Goal: Task Accomplishment & Management: Manage account settings

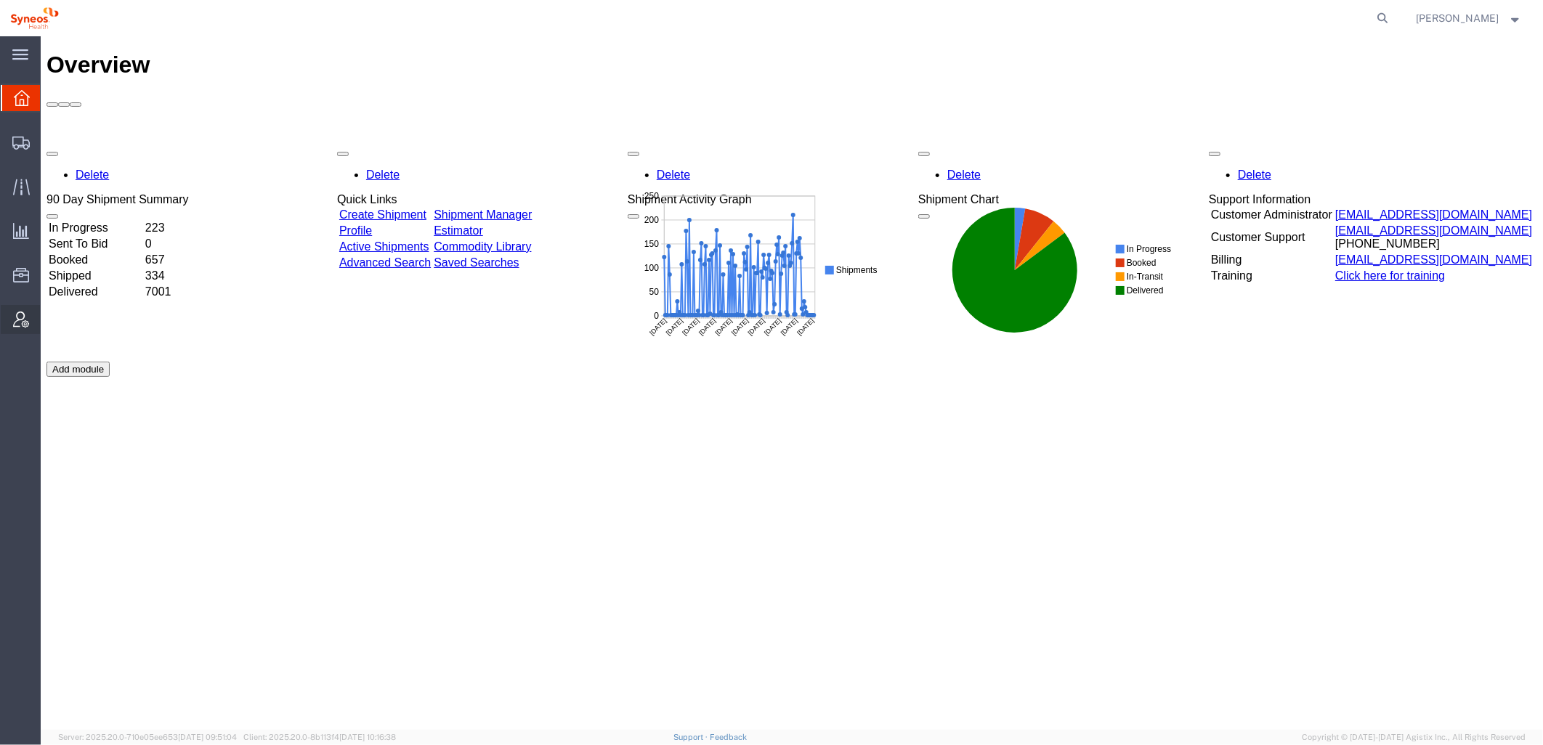
click at [22, 321] on icon at bounding box center [21, 320] width 16 height 16
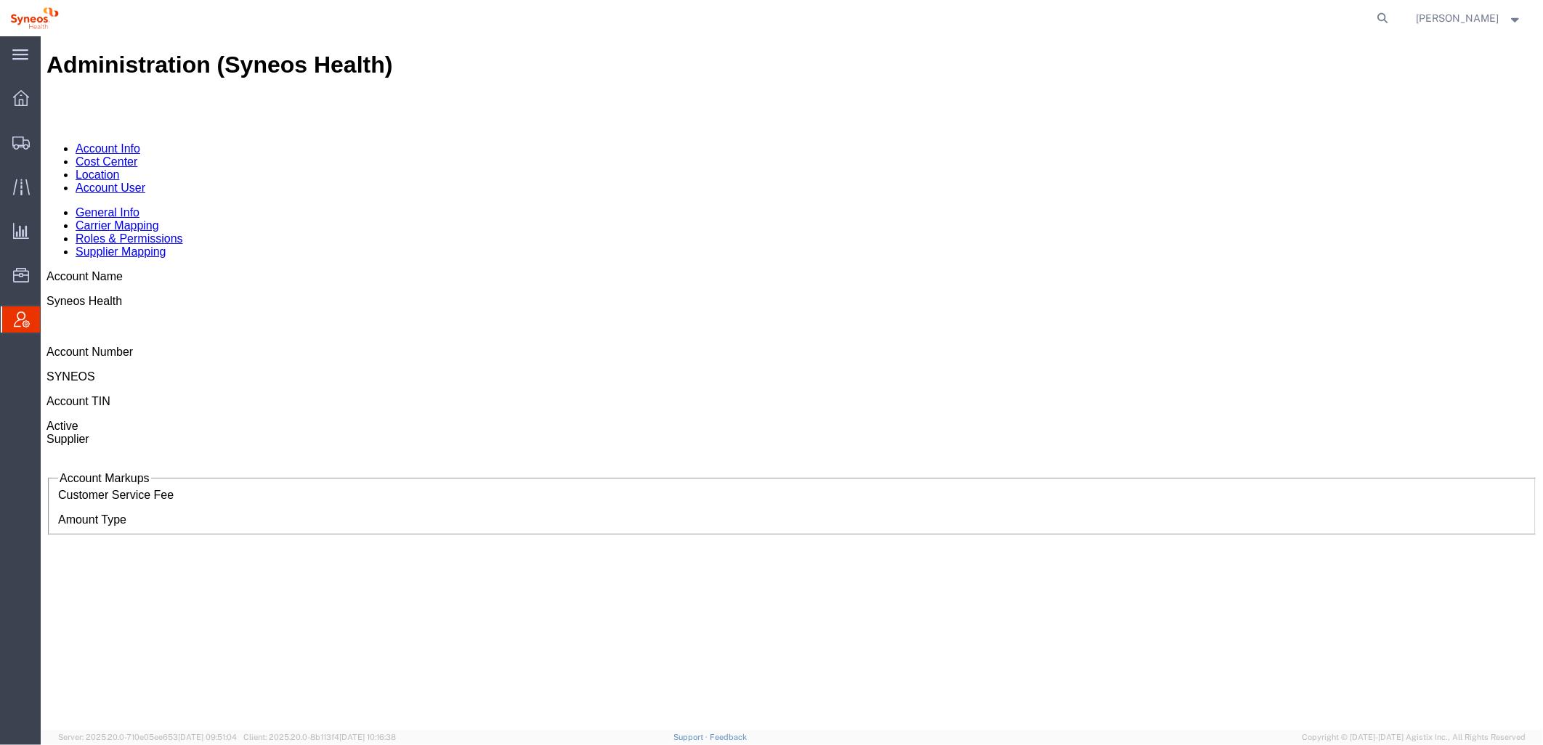
click at [94, 411] on div "Administration (Syneos Health) Account Info Cost Center Location Account User G…" at bounding box center [791, 398] width 1491 height 694
click at [145, 181] on link "Account User" at bounding box center [110, 187] width 70 height 12
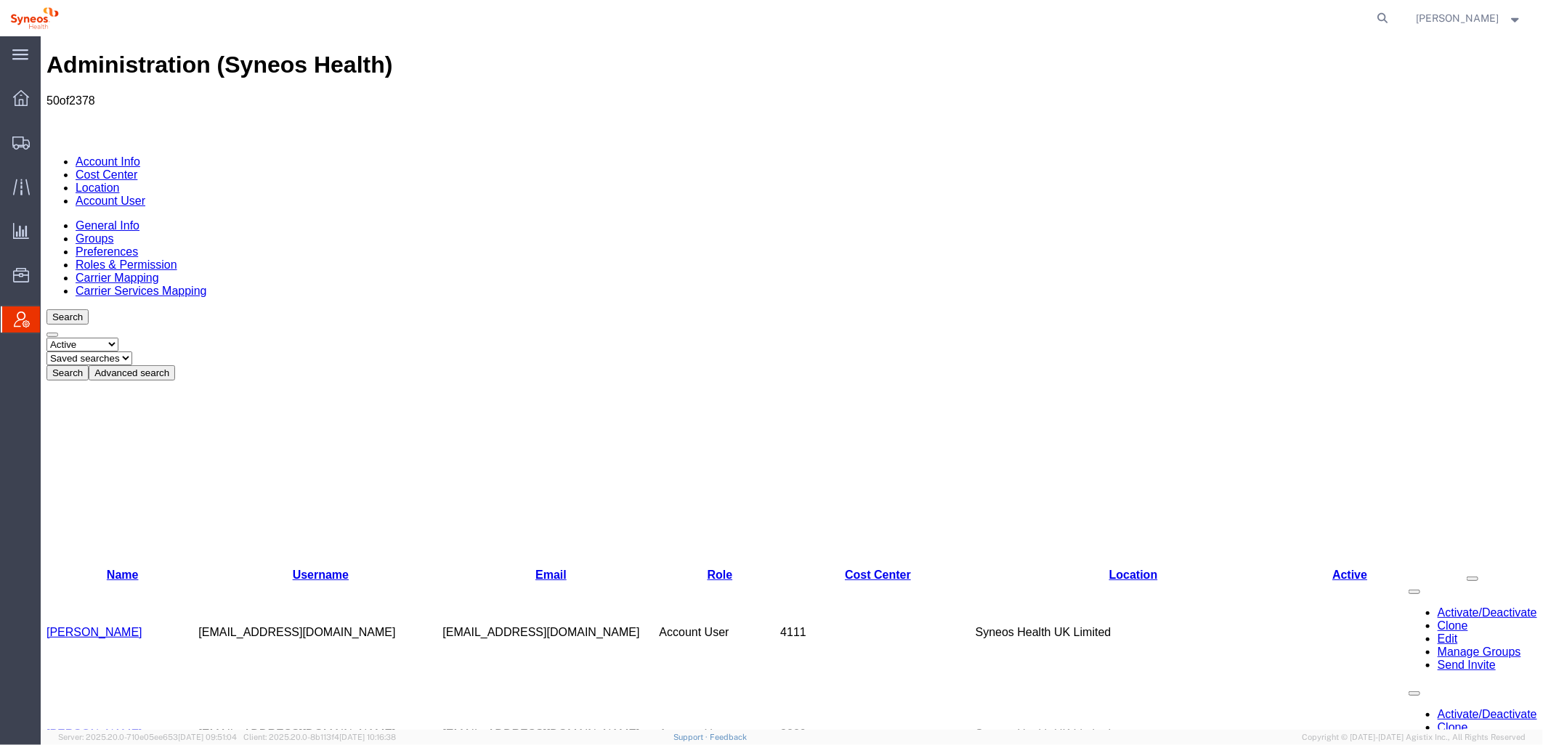
click at [174, 365] on button "Advanced search" at bounding box center [131, 372] width 86 height 15
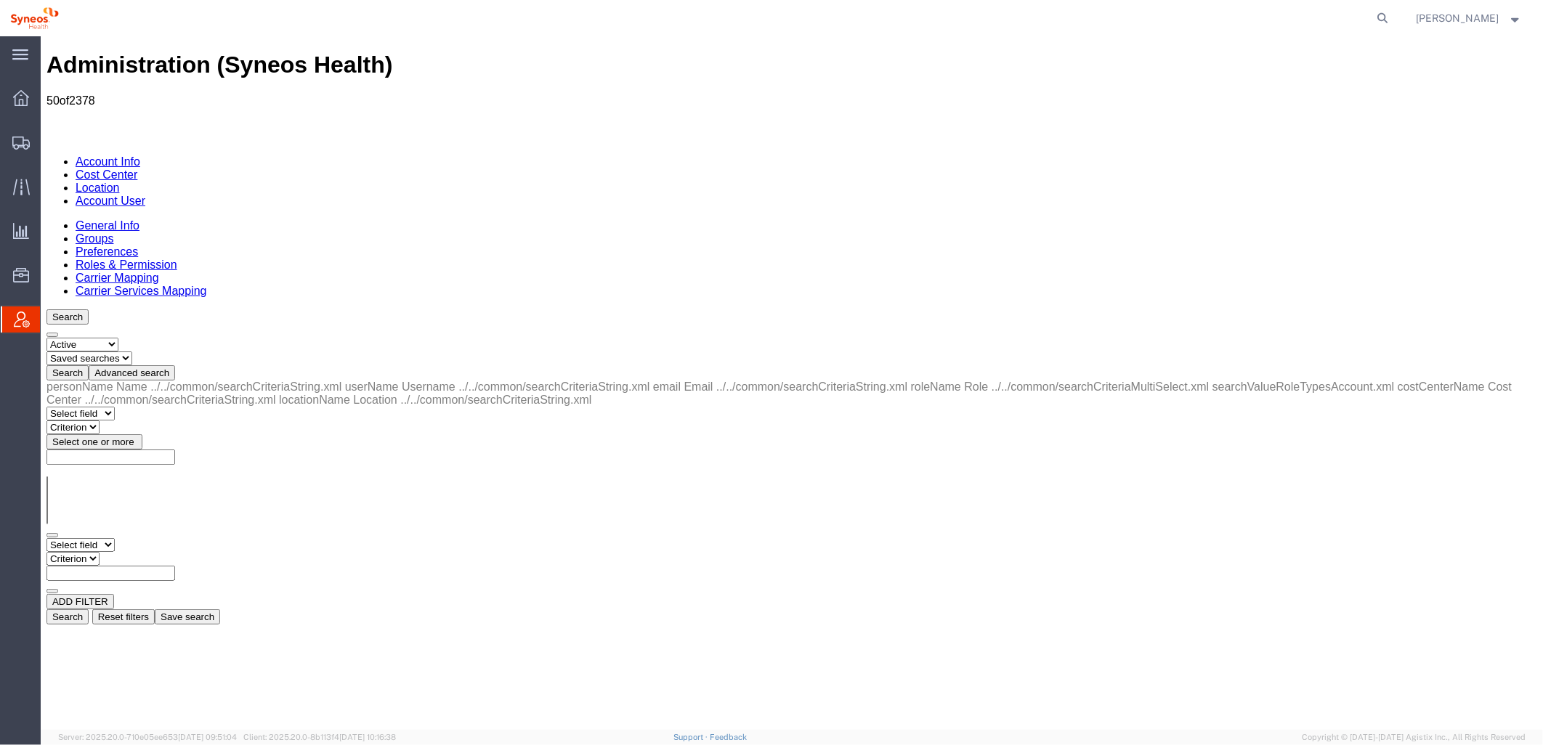
click at [114, 538] on select "Select field Cost Center Email Location Name Role Username" at bounding box center [80, 545] width 68 height 14
select select "locationName"
click at [46, 538] on select "Select field Cost Center Email Location Name Role Username" at bounding box center [80, 545] width 68 height 14
drag, startPoint x: 267, startPoint y: 264, endPoint x: 225, endPoint y: 229, distance: 54.1
click at [133, 551] on select "Criterion contains does not contain is is blank is not blank starts with" at bounding box center [89, 558] width 87 height 14
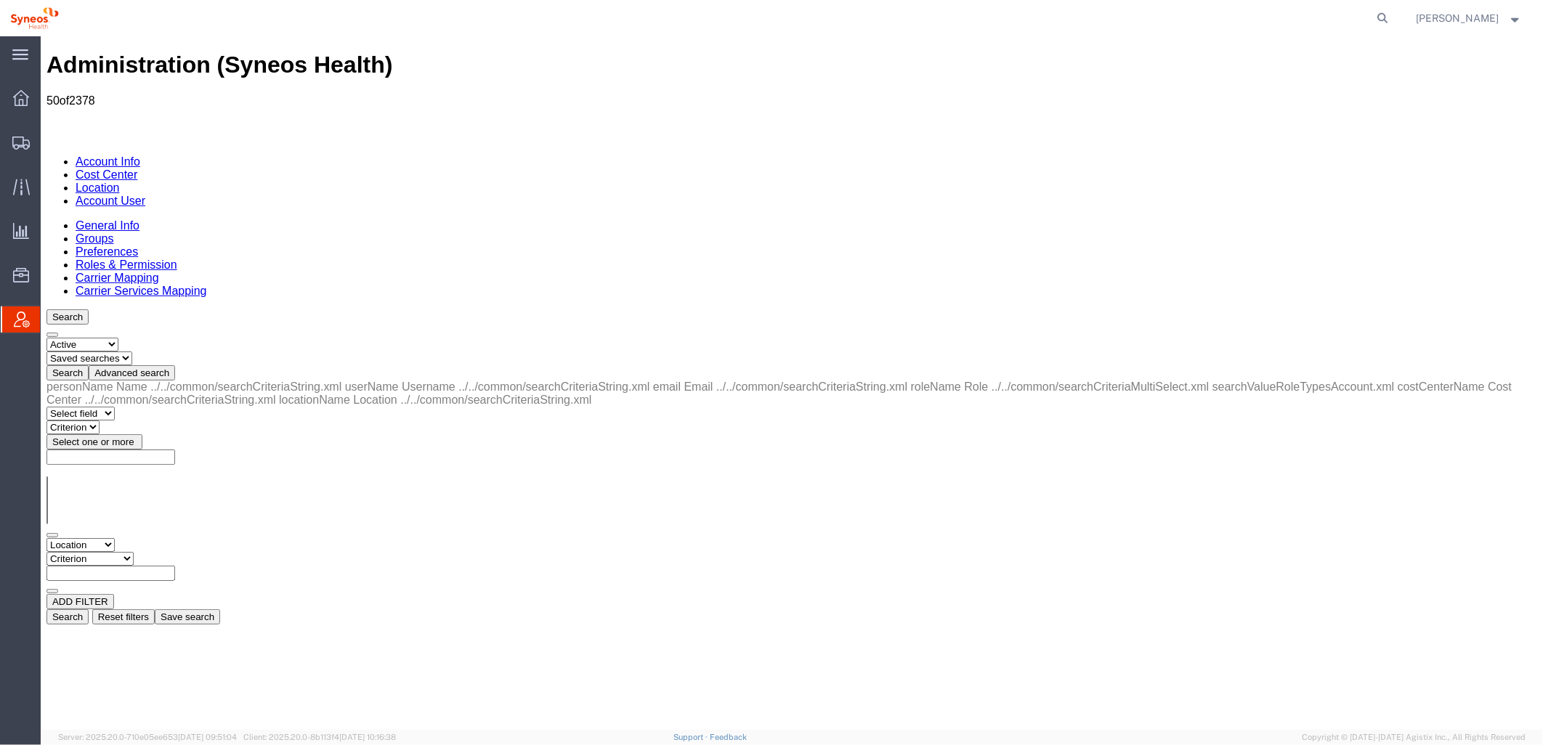
select select "contains"
click at [133, 551] on select "Criterion contains does not contain is is blank is not blank starts with" at bounding box center [89, 558] width 87 height 14
click at [174, 565] on input "text" at bounding box center [110, 572] width 129 height 15
type input "zdnu"
click at [88, 609] on button "Search" at bounding box center [67, 616] width 42 height 15
